Goal: Task Accomplishment & Management: Manage account settings

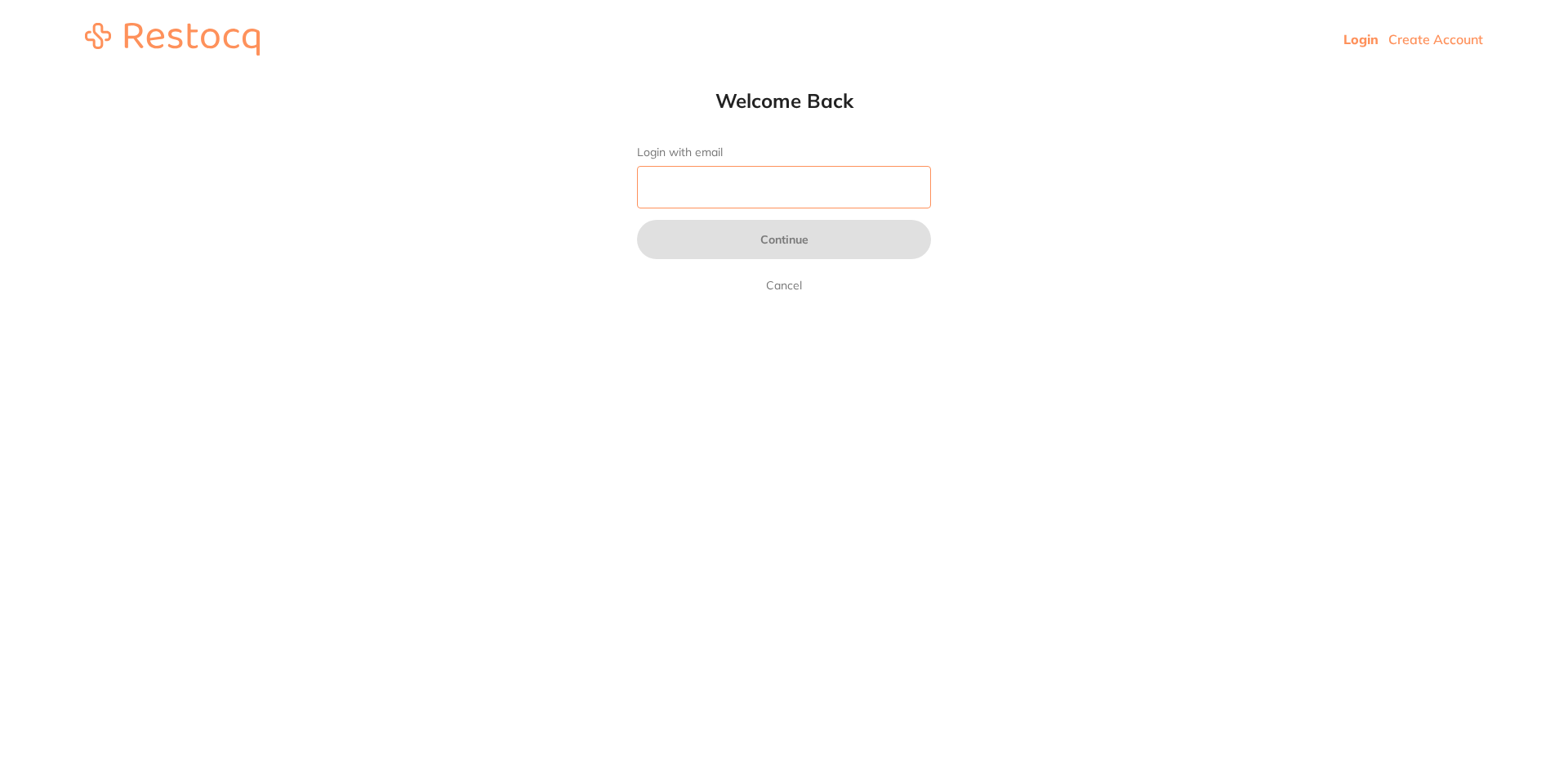
click at [709, 189] on input "Login with email" at bounding box center [784, 187] width 294 height 42
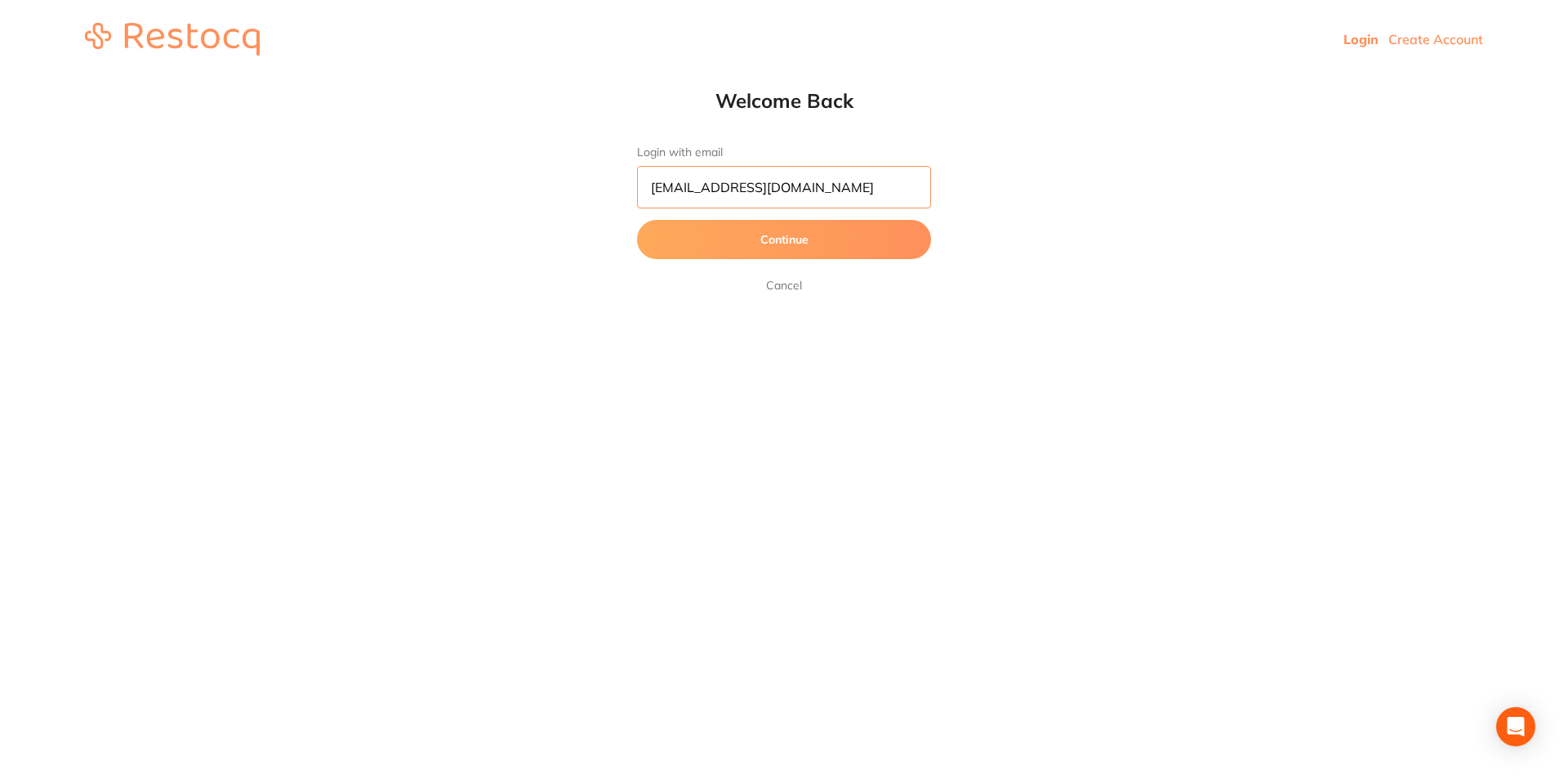
type input "[EMAIL_ADDRESS][DOMAIN_NAME]"
click at [637, 220] on button "Continue" at bounding box center [784, 240] width 294 height 39
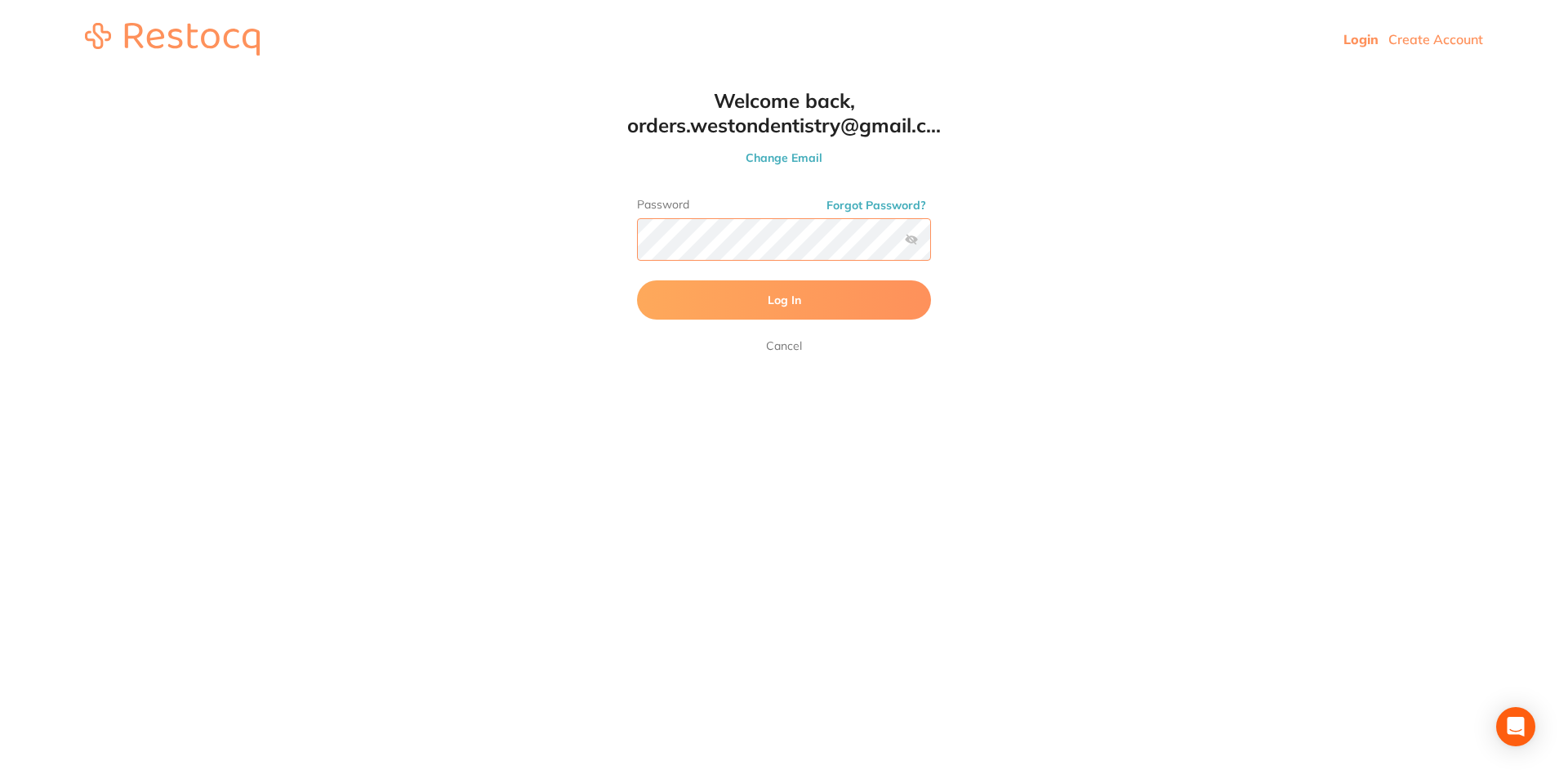
click at [637, 280] on button "Log In" at bounding box center [784, 300] width 294 height 39
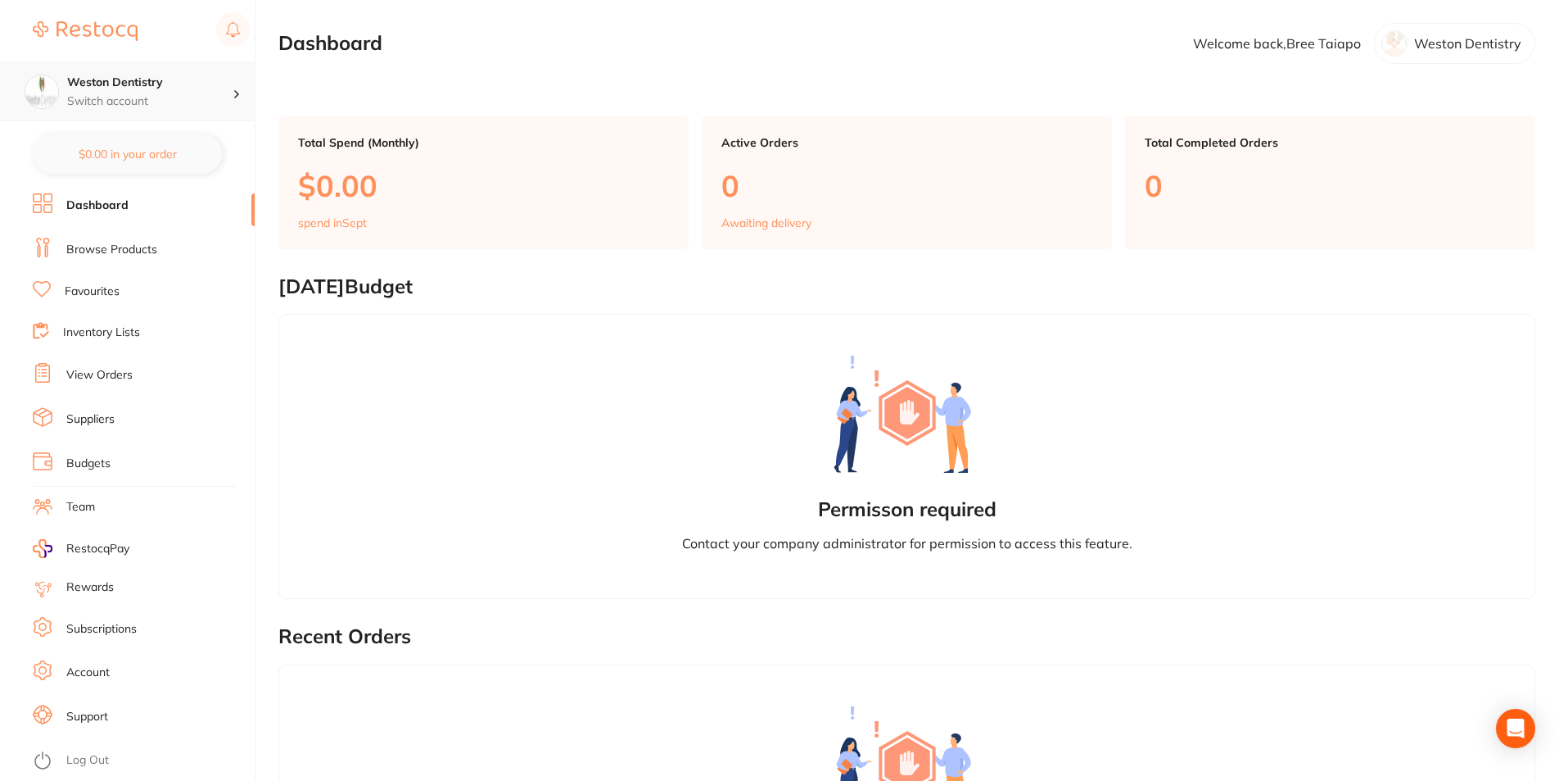
click at [136, 90] on h4 "Weston Dentistry" at bounding box center [149, 82] width 165 height 17
click at [169, 93] on p "Switch account" at bounding box center [149, 101] width 165 height 17
click at [178, 94] on p "Switch account" at bounding box center [149, 101] width 165 height 17
drag, startPoint x: 724, startPoint y: 22, endPoint x: 1272, endPoint y: 37, distance: 548.2
click at [738, 22] on main "Dashboard Welcome back, Bree Taiapo Weston Dentistry Total Spend (Monthly) $0.0…" at bounding box center [923, 706] width 1290 height 1413
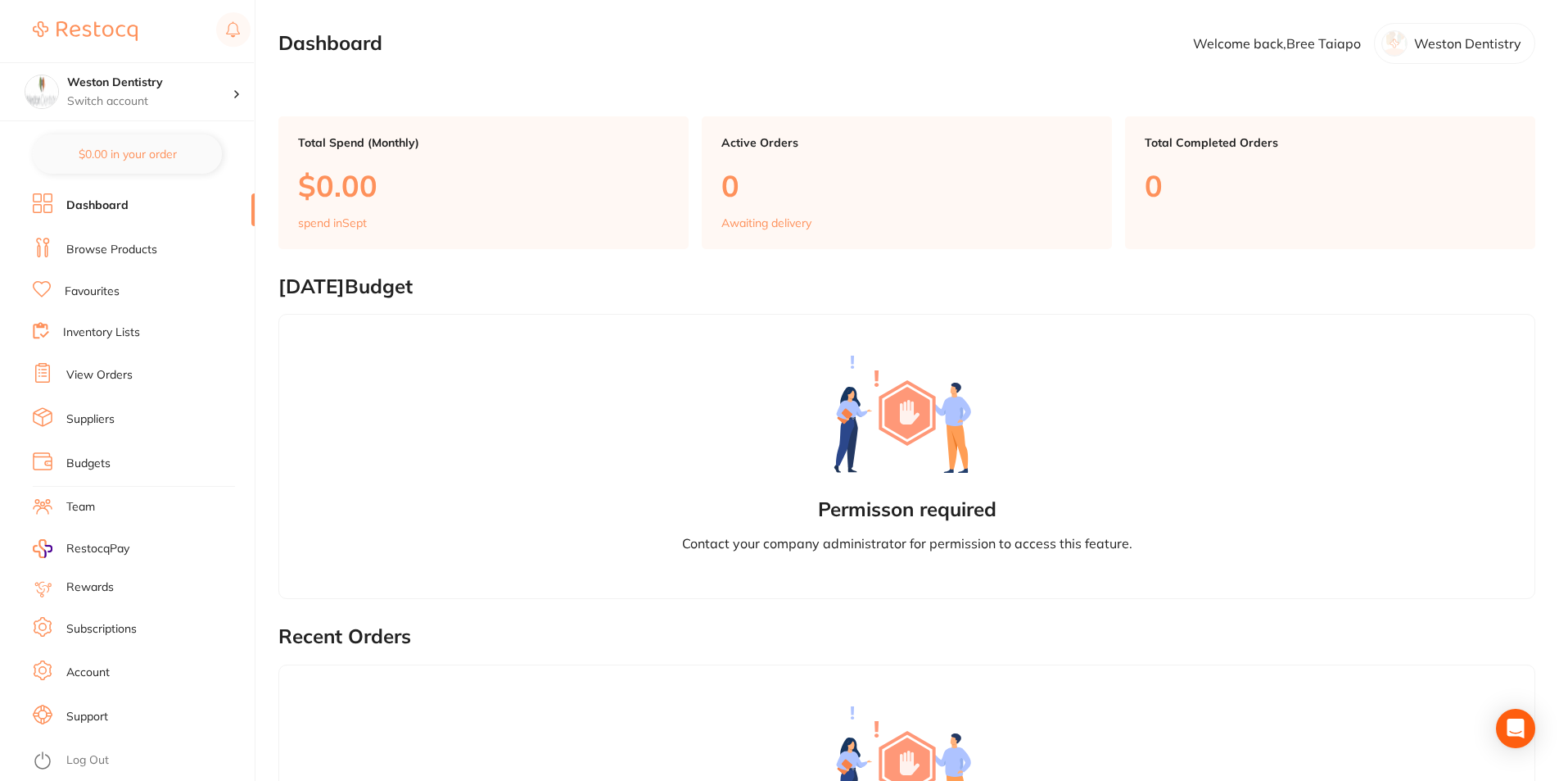
click at [79, 666] on link "Account" at bounding box center [88, 672] width 44 height 17
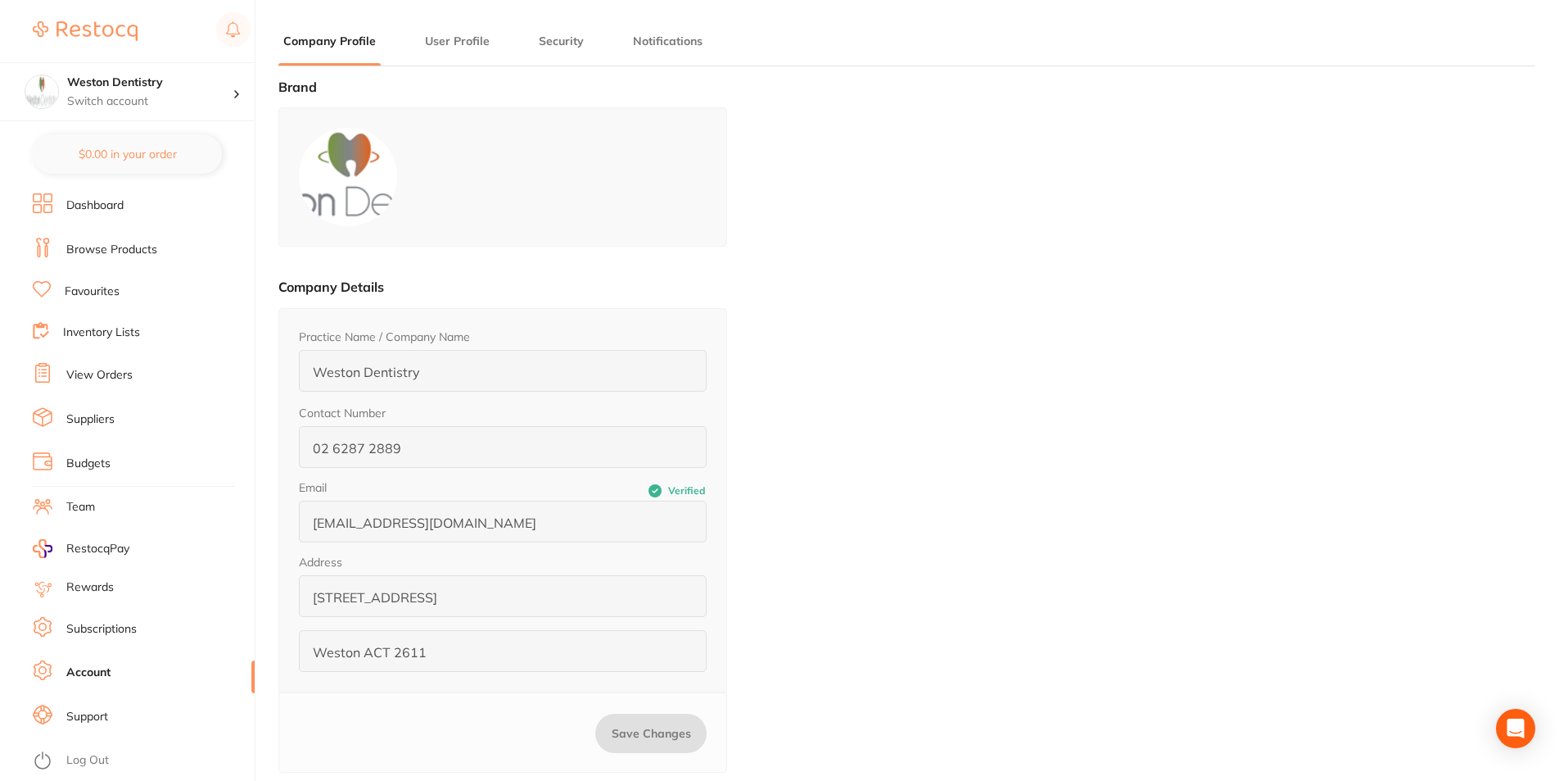
type input "Bree"
type input "Taiapo"
type input "6287 2889"
type input "[EMAIL_ADDRESS][DOMAIN_NAME]"
click at [465, 34] on button "User Profile" at bounding box center [457, 42] width 74 height 16
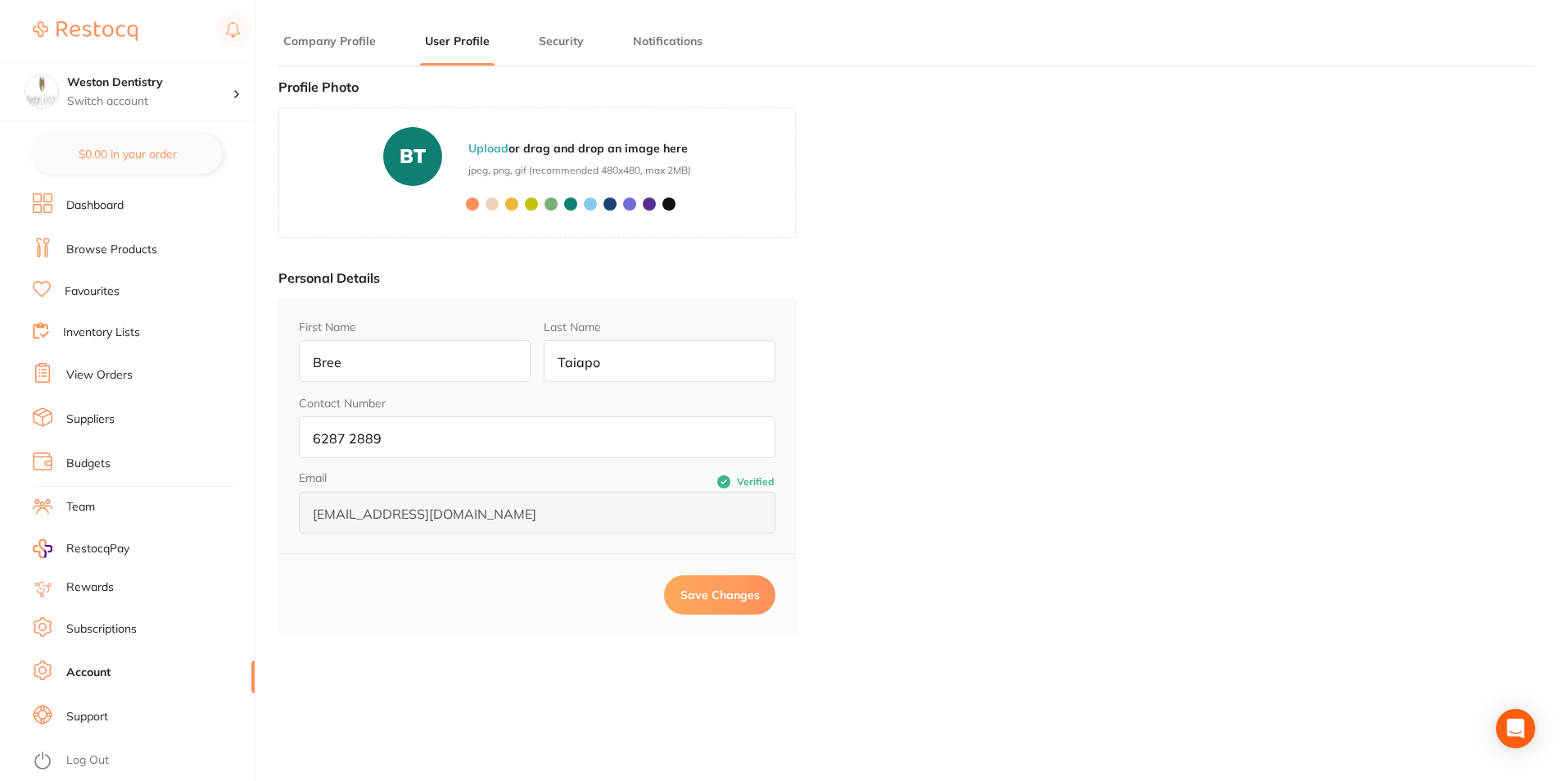
click at [312, 35] on button "Company Profile" at bounding box center [328, 42] width 102 height 16
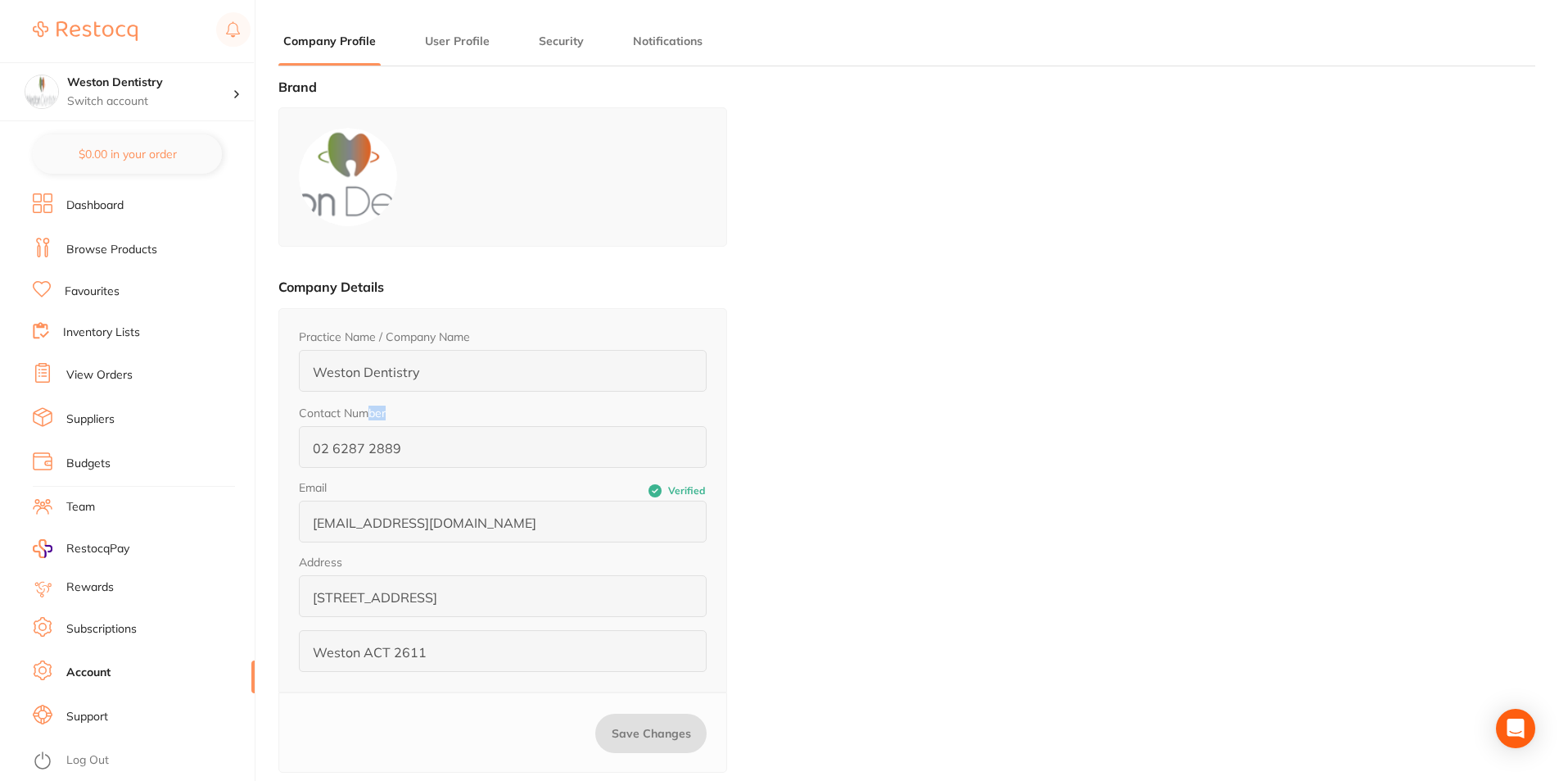
click at [367, 388] on form "Practice Name / Company Name Weston Dentistry Contact Number [PHONE_NUMBER] Ema…" at bounding box center [503, 500] width 408 height 343
drag, startPoint x: 344, startPoint y: 337, endPoint x: 346, endPoint y: 376, distance: 39.1
click at [345, 341] on label "Practice Name / Company Name" at bounding box center [384, 337] width 171 height 13
click at [98, 200] on link "Dashboard" at bounding box center [95, 205] width 57 height 17
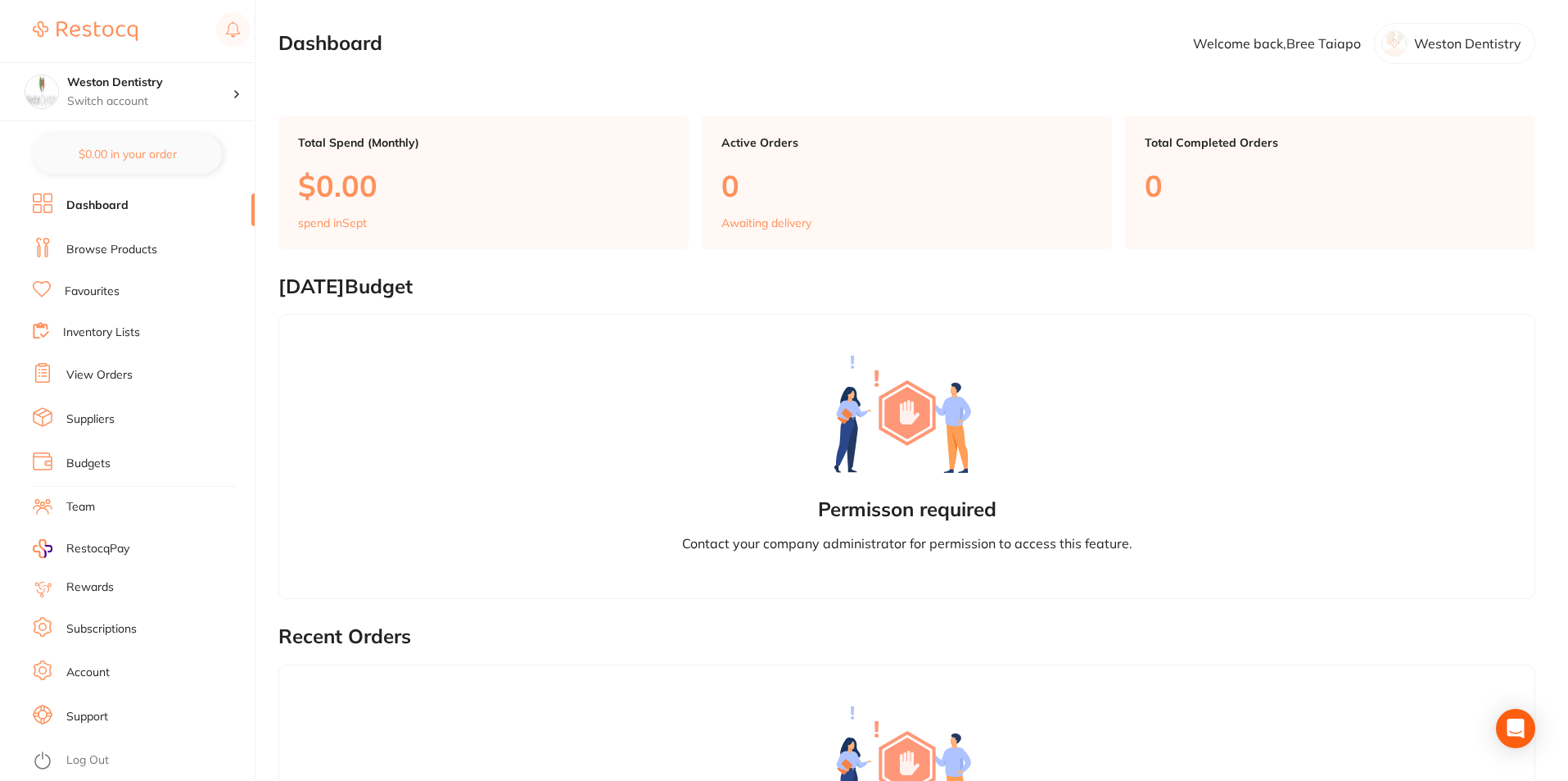
click at [84, 244] on link "Browse Products" at bounding box center [112, 249] width 91 height 17
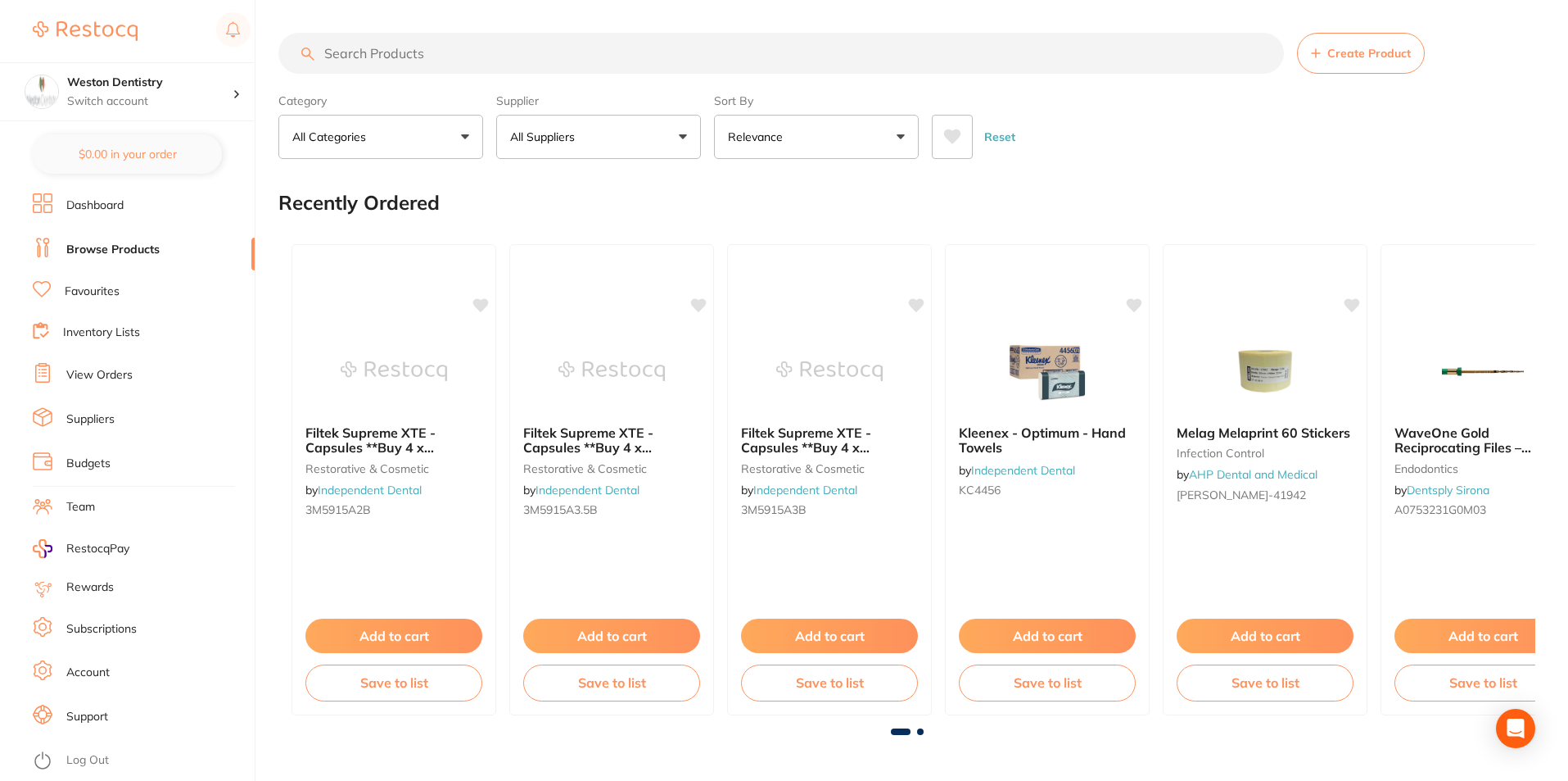
click at [88, 416] on link "Suppliers" at bounding box center [90, 420] width 48 height 17
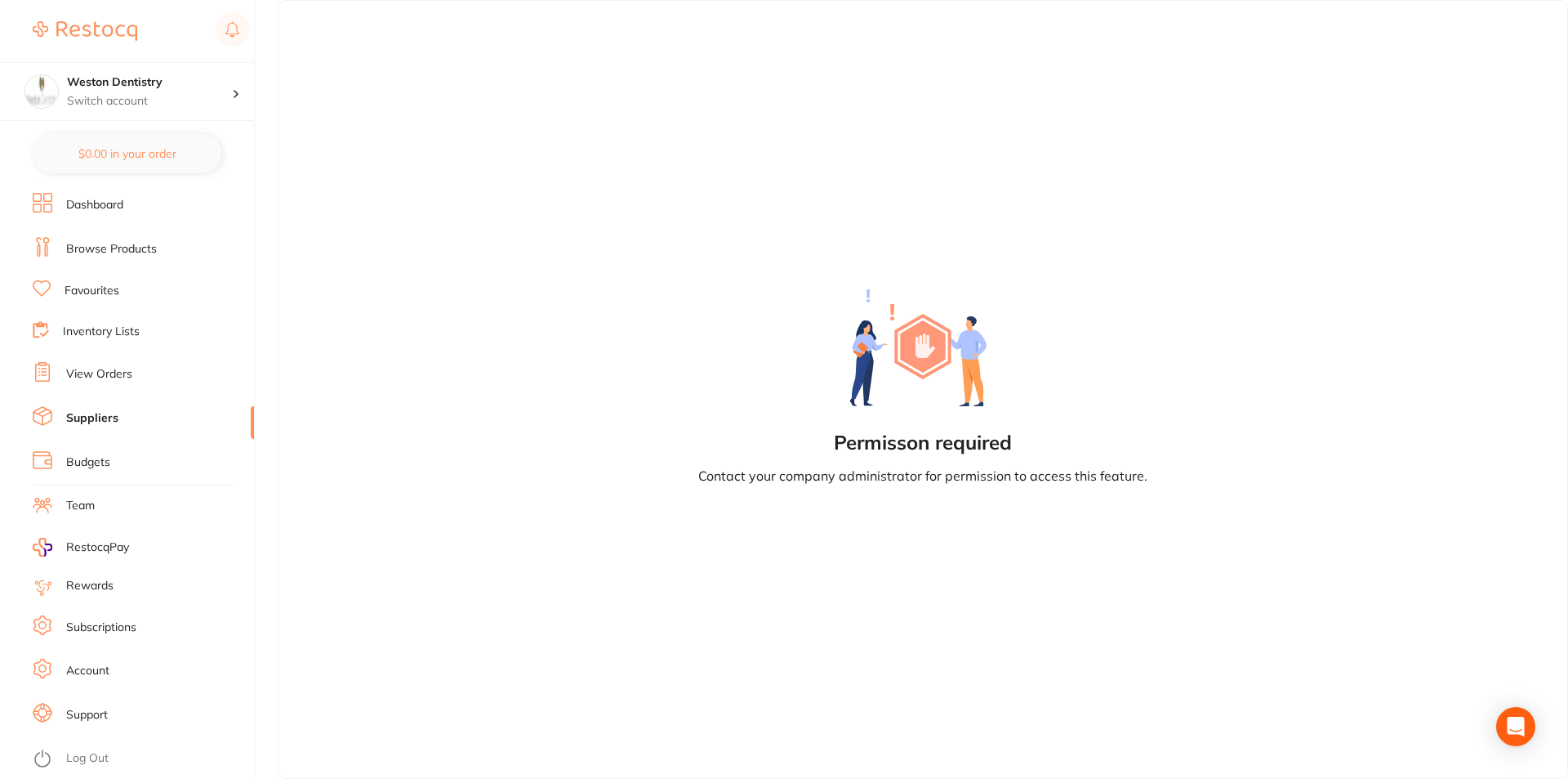
click at [78, 203] on link "Dashboard" at bounding box center [95, 204] width 57 height 17
